Goal: Task Accomplishment & Management: Use online tool/utility

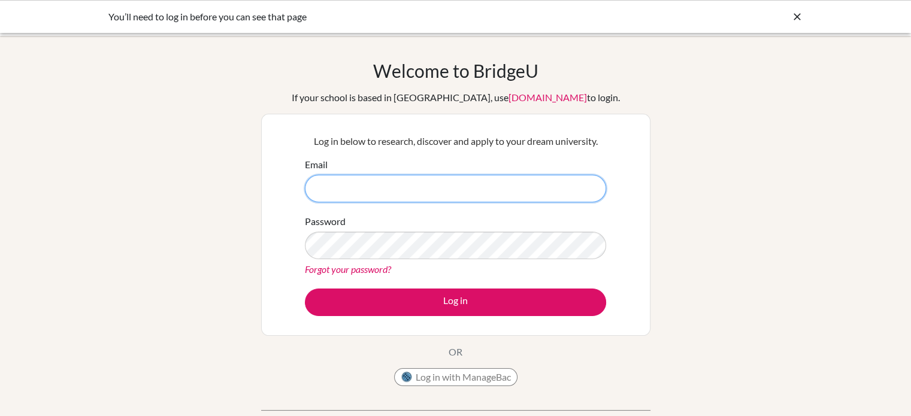
click at [305, 289] on button "Log in" at bounding box center [455, 303] width 301 height 28
type input "[EMAIL_ADDRESS][DOMAIN_NAME]"
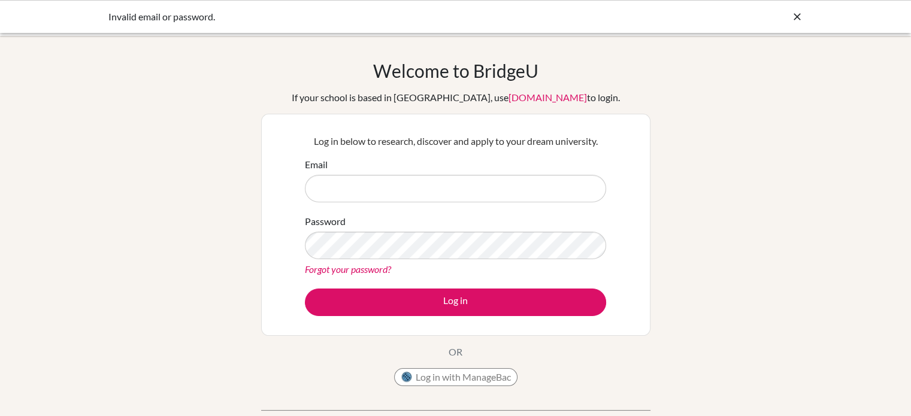
type input "[EMAIL_ADDRESS][DOMAIN_NAME]"
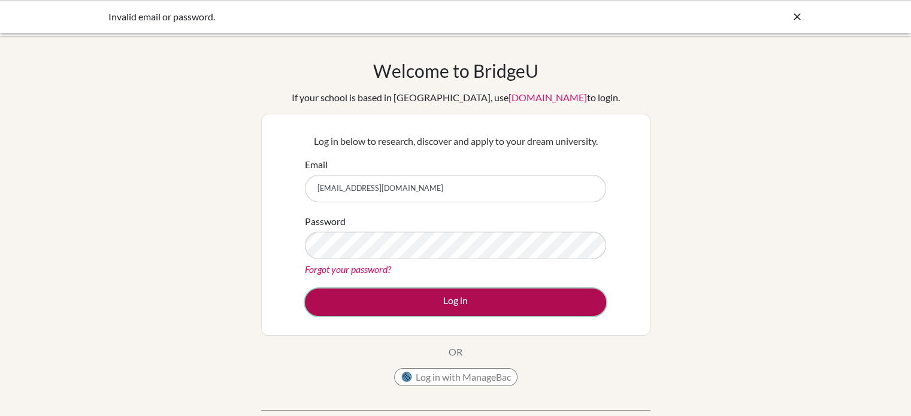
click at [464, 305] on button "Log in" at bounding box center [455, 303] width 301 height 28
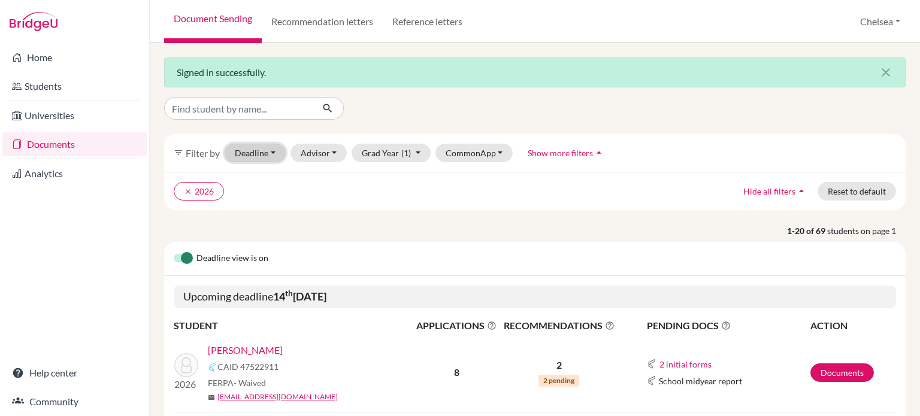
click at [273, 157] on button "Deadline - Select a date range Or double click for a single date selection Toda…" at bounding box center [255, 153] width 61 height 19
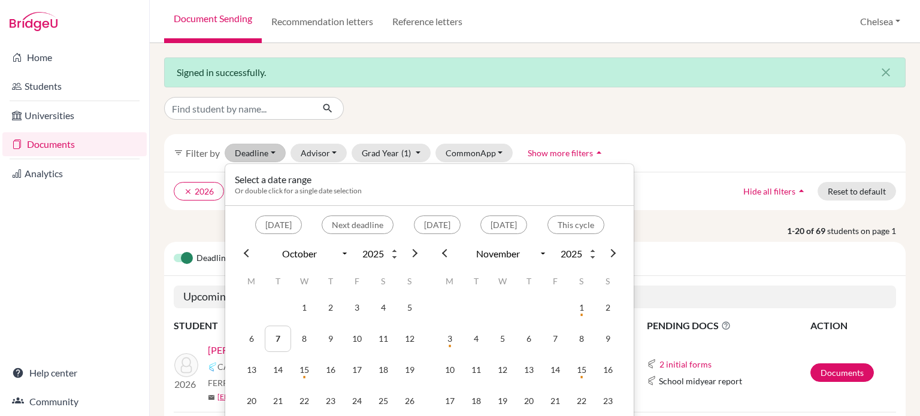
click at [614, 78] on div "Signed in successfully. close" at bounding box center [535, 73] width 742 height 30
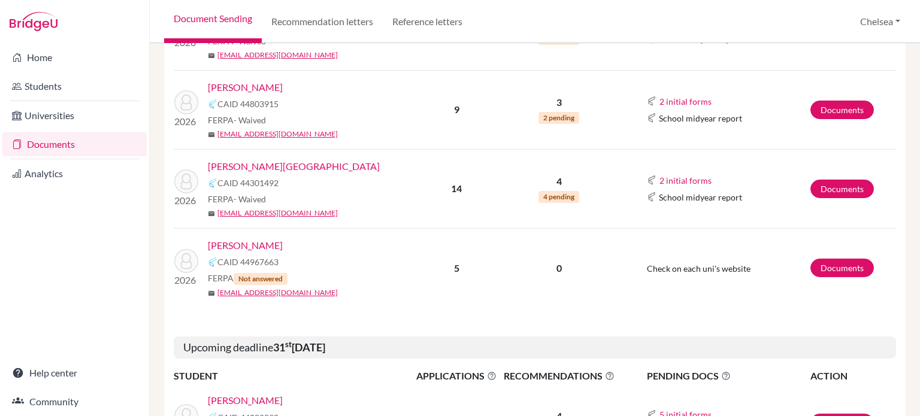
scroll to position [659, 0]
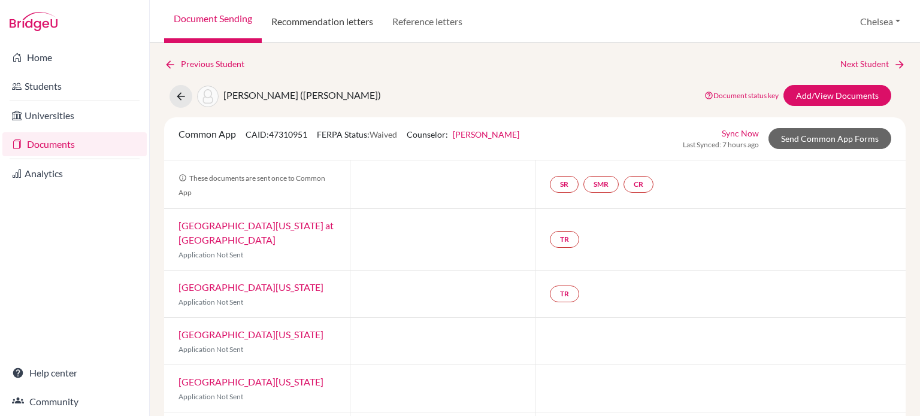
click at [335, 30] on link "Recommendation letters" at bounding box center [322, 21] width 121 height 43
click at [812, 140] on link "Send Common App Forms" at bounding box center [830, 138] width 123 height 21
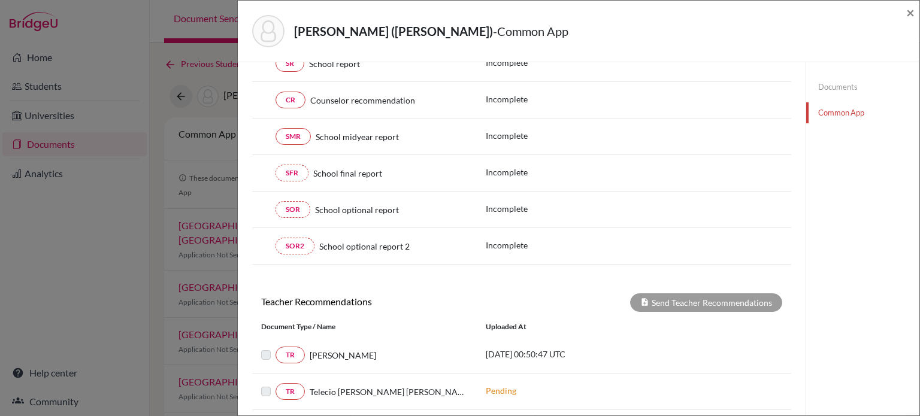
scroll to position [240, 0]
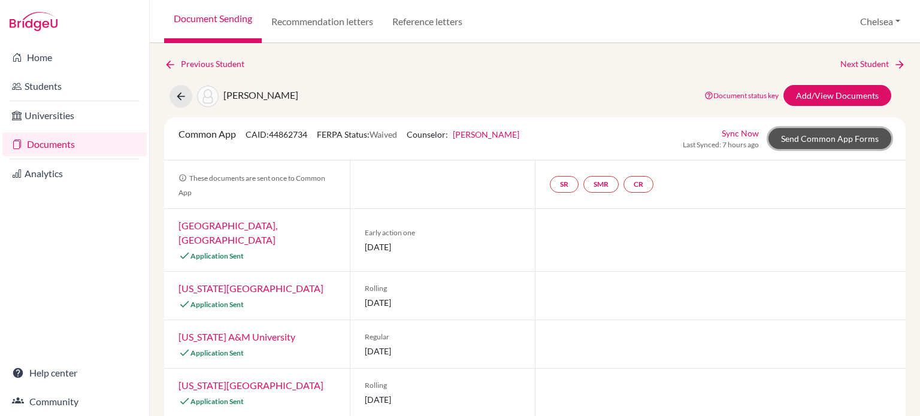
click at [812, 140] on link "Send Common App Forms" at bounding box center [830, 138] width 123 height 21
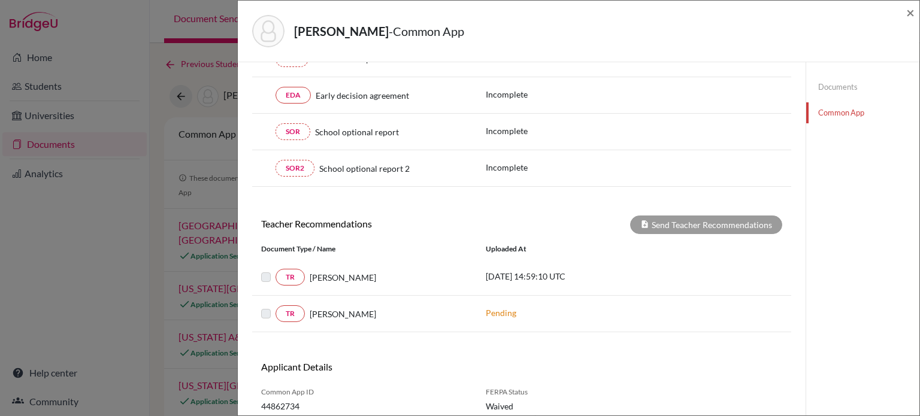
scroll to position [300, 0]
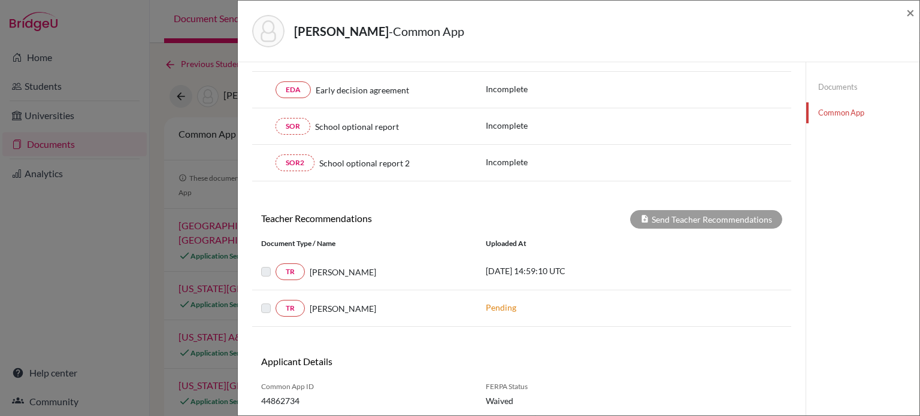
click at [167, 203] on div "Kim, Kevin - Common App × × Counselor Profile required Please review and confir…" at bounding box center [460, 208] width 920 height 416
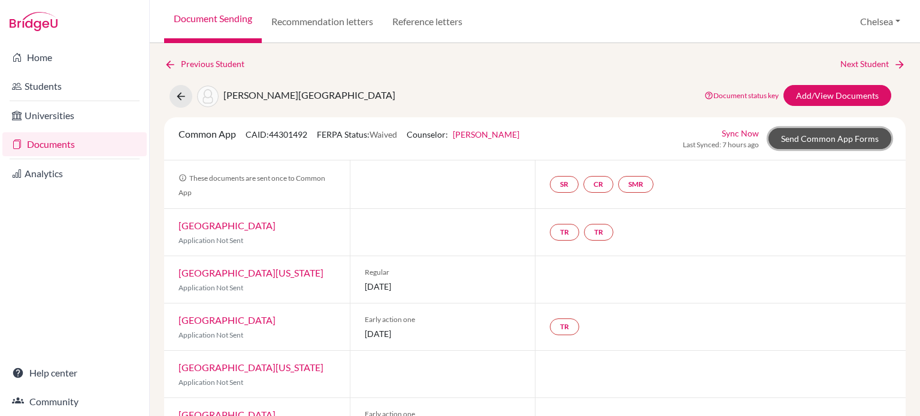
click at [809, 138] on link "Send Common App Forms" at bounding box center [830, 138] width 123 height 21
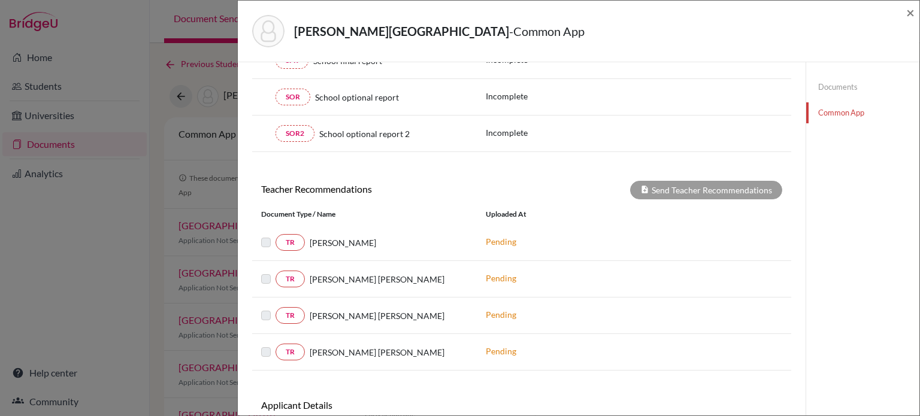
scroll to position [300, 0]
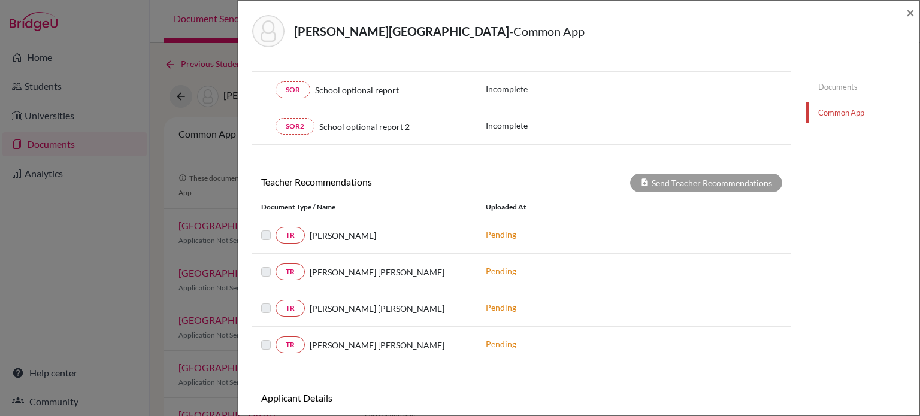
click at [276, 301] on label at bounding box center [276, 301] width 0 height 0
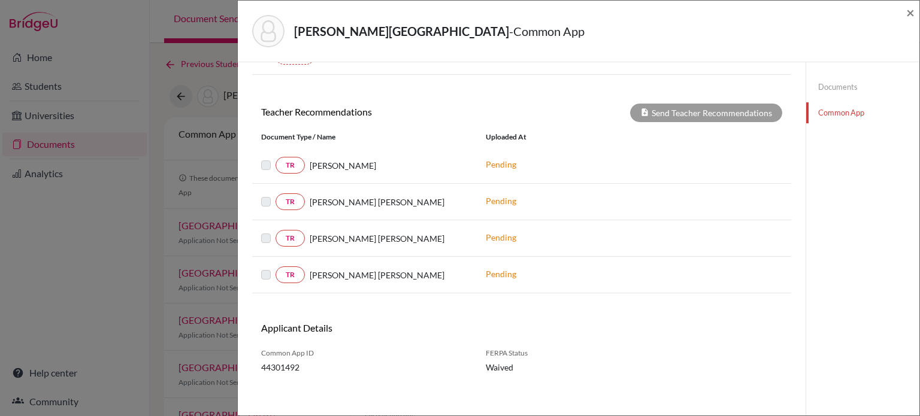
scroll to position [371, 0]
click at [488, 268] on p "Pending" at bounding box center [567, 273] width 162 height 13
click at [170, 150] on div "Saltel, Charlotte - Common App × × Counselor Profile required Please review and…" at bounding box center [460, 208] width 920 height 416
click at [911, 10] on span "×" at bounding box center [910, 12] width 8 height 17
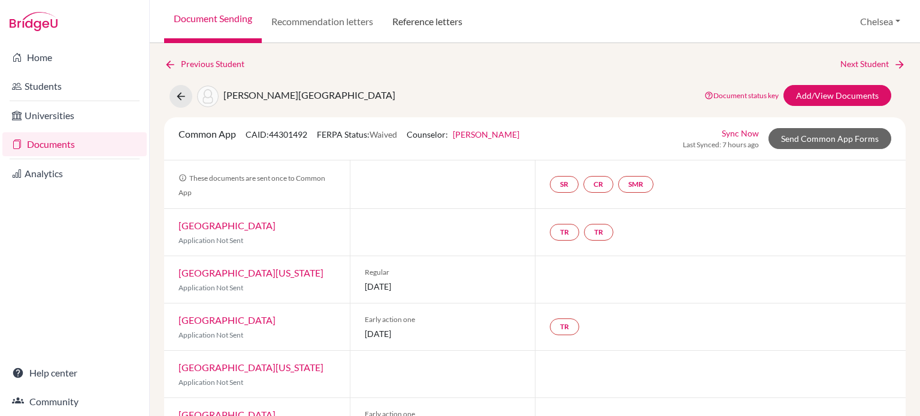
click at [439, 23] on link "Reference letters" at bounding box center [427, 21] width 89 height 43
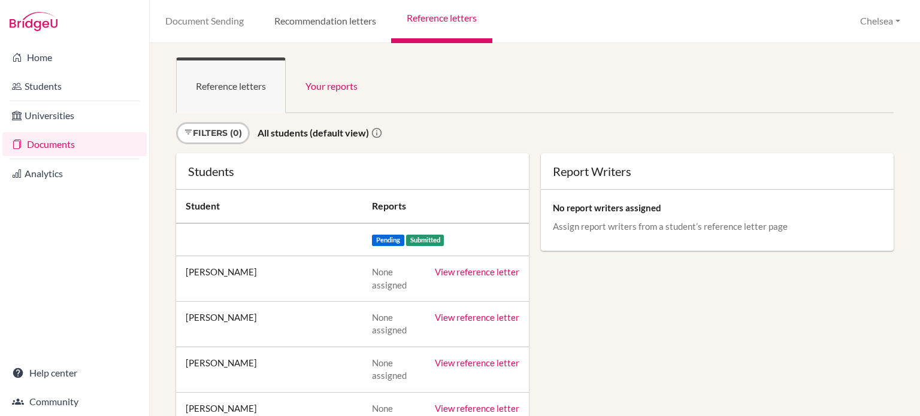
click at [330, 21] on link "Recommendation letters" at bounding box center [325, 21] width 132 height 43
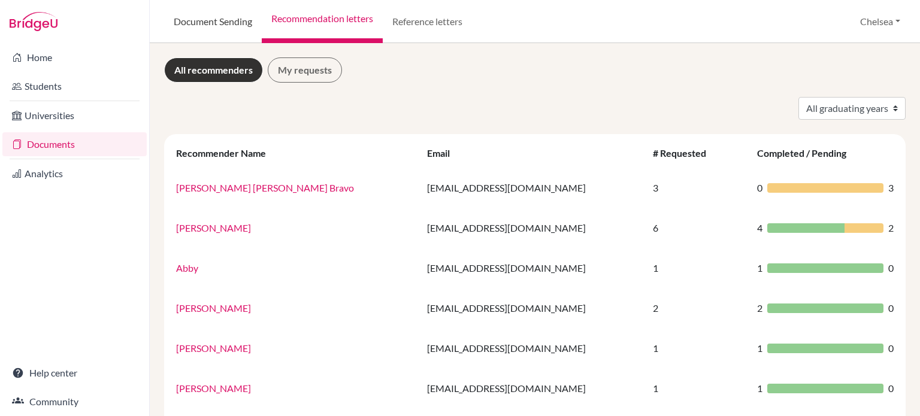
click at [221, 26] on link "Document Sending" at bounding box center [213, 21] width 98 height 43
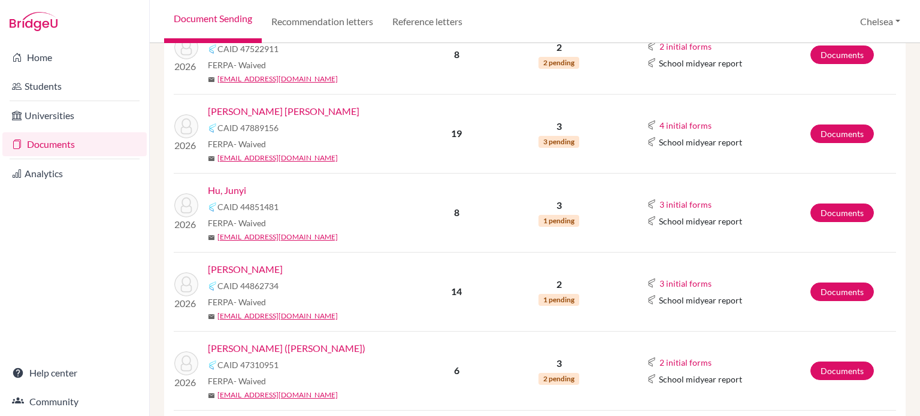
scroll to position [300, 0]
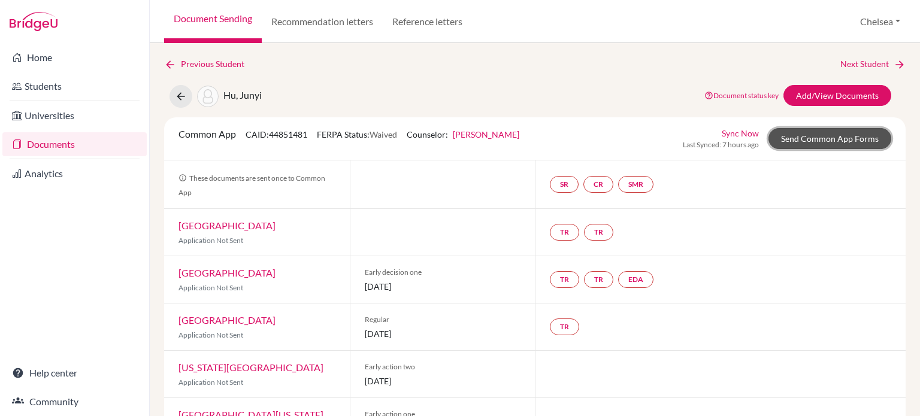
click at [782, 129] on link "Send Common App Forms" at bounding box center [830, 138] width 123 height 21
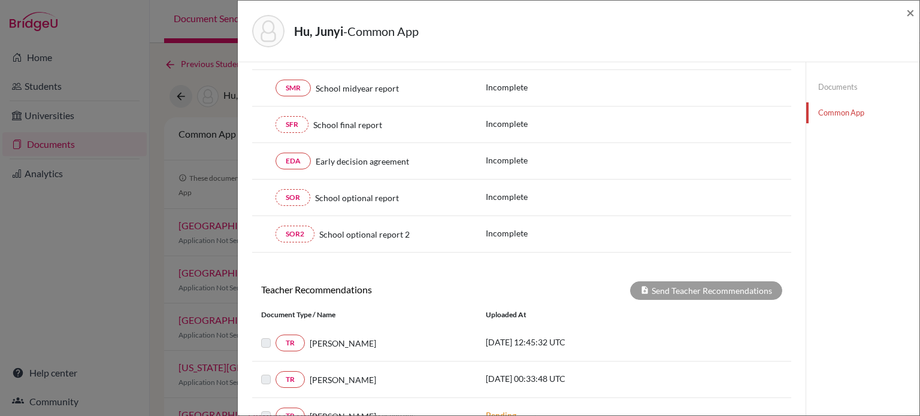
scroll to position [371, 0]
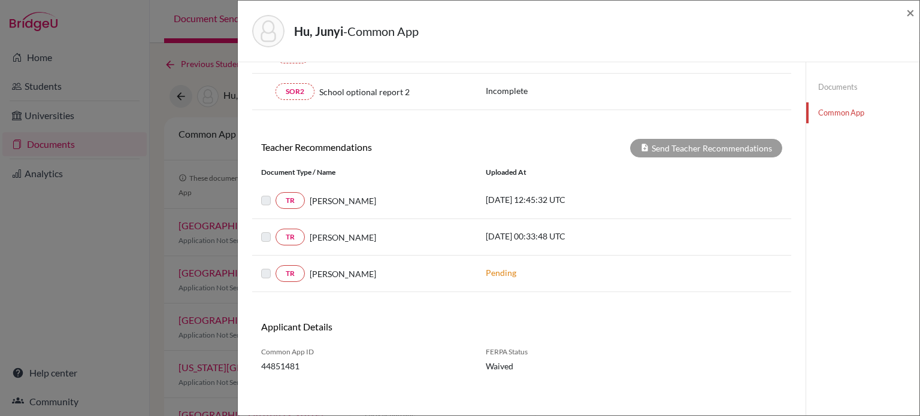
click at [168, 150] on div "Hu, Junyi - Common App × × Counselor Profile required Please review and confirm…" at bounding box center [460, 208] width 920 height 416
click at [911, 11] on span "×" at bounding box center [910, 12] width 8 height 17
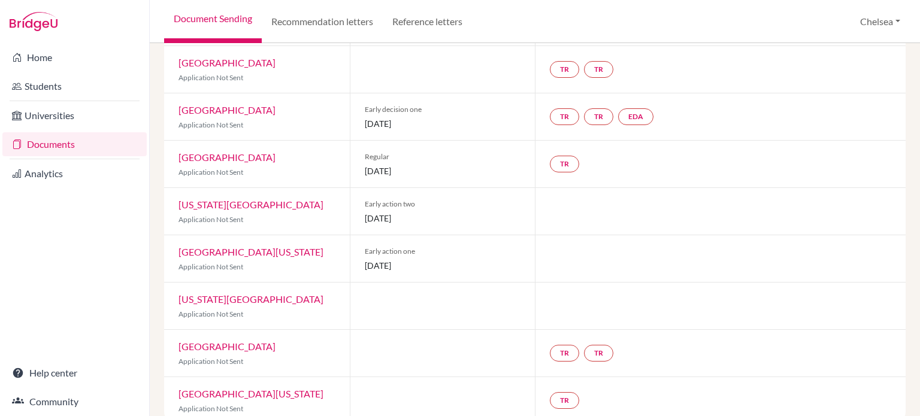
scroll to position [183, 0]
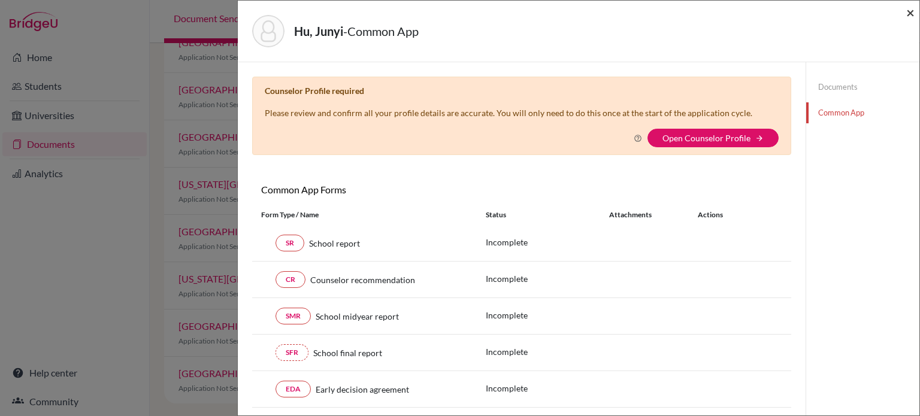
click at [909, 14] on span "×" at bounding box center [910, 12] width 8 height 17
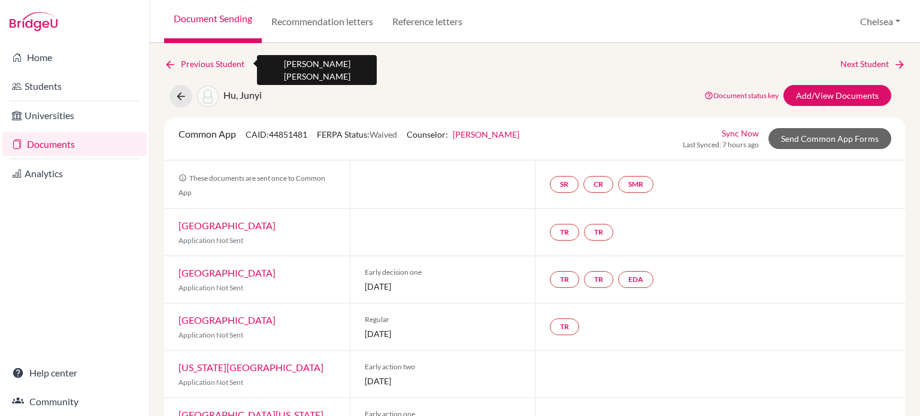
click at [189, 62] on link "Previous Student" at bounding box center [209, 64] width 90 height 13
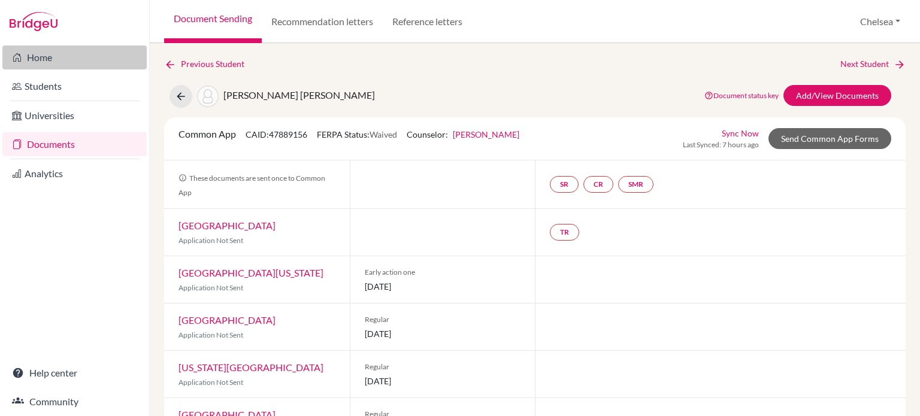
click at [43, 61] on link "Home" at bounding box center [74, 58] width 144 height 24
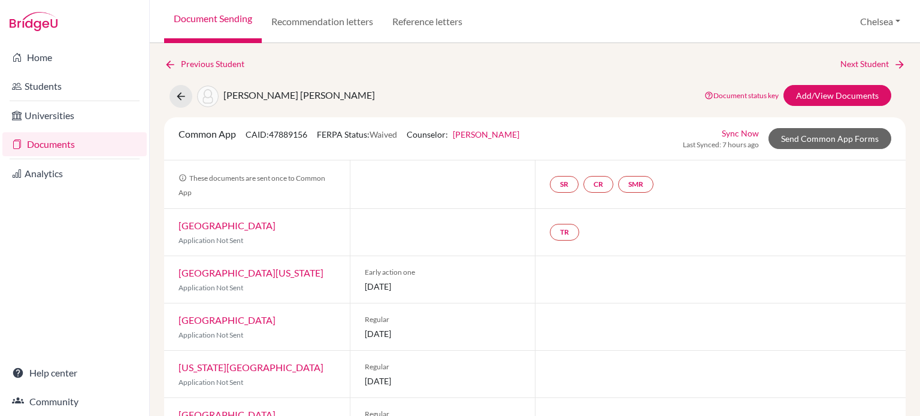
click at [47, 139] on link "Documents" at bounding box center [74, 144] width 144 height 24
